Goal: Task Accomplishment & Management: Use online tool/utility

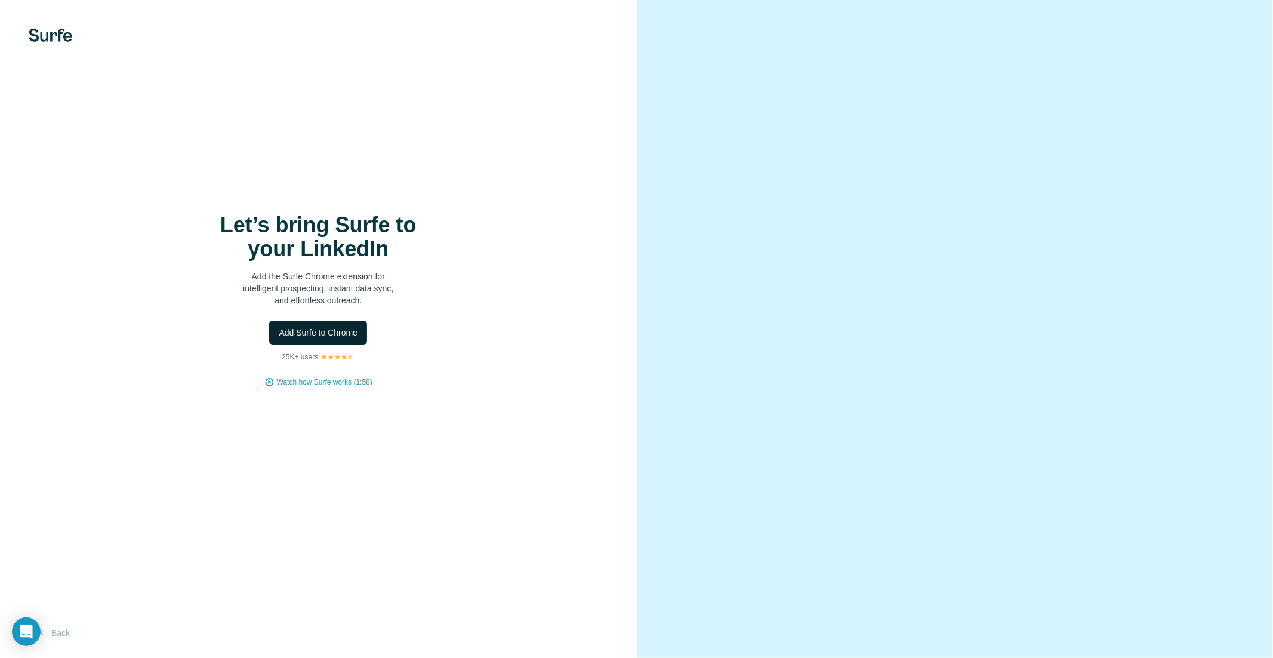
click at [356, 325] on button "Add Surfe to Chrome" at bounding box center [318, 332] width 98 height 24
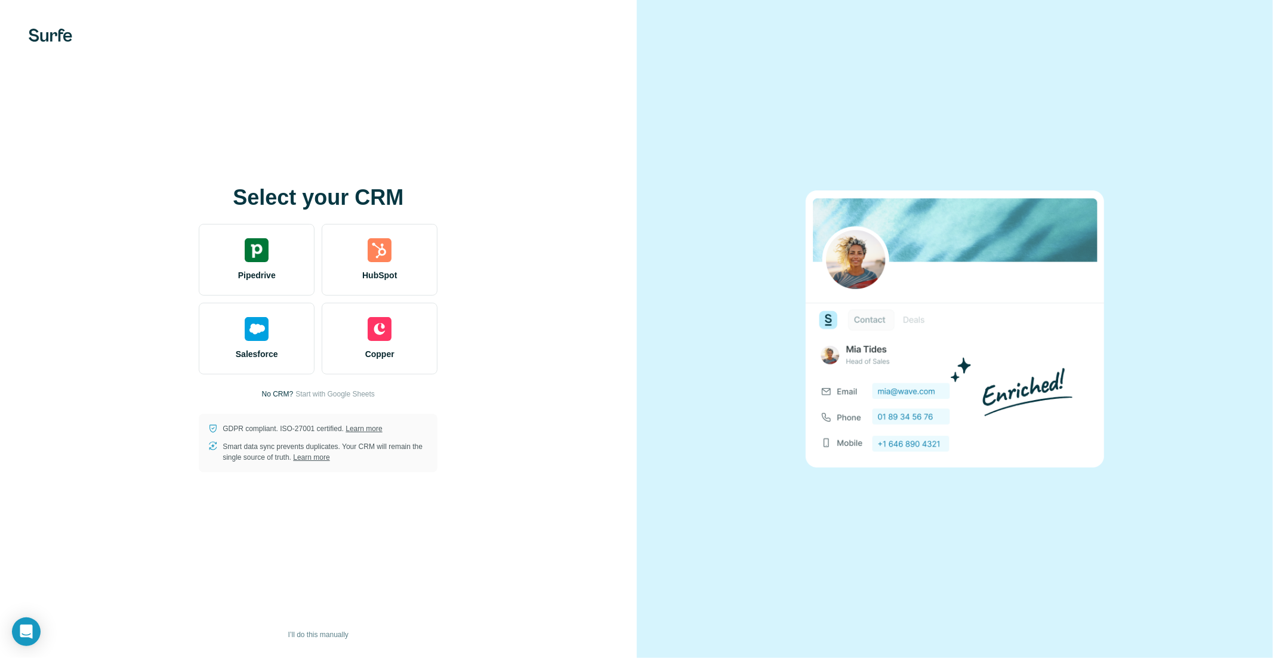
click at [277, 391] on p "No CRM?" at bounding box center [278, 393] width 32 height 11
click at [340, 391] on span "Start with Google Sheets" at bounding box center [334, 393] width 79 height 11
